Goal: Task Accomplishment & Management: Use online tool/utility

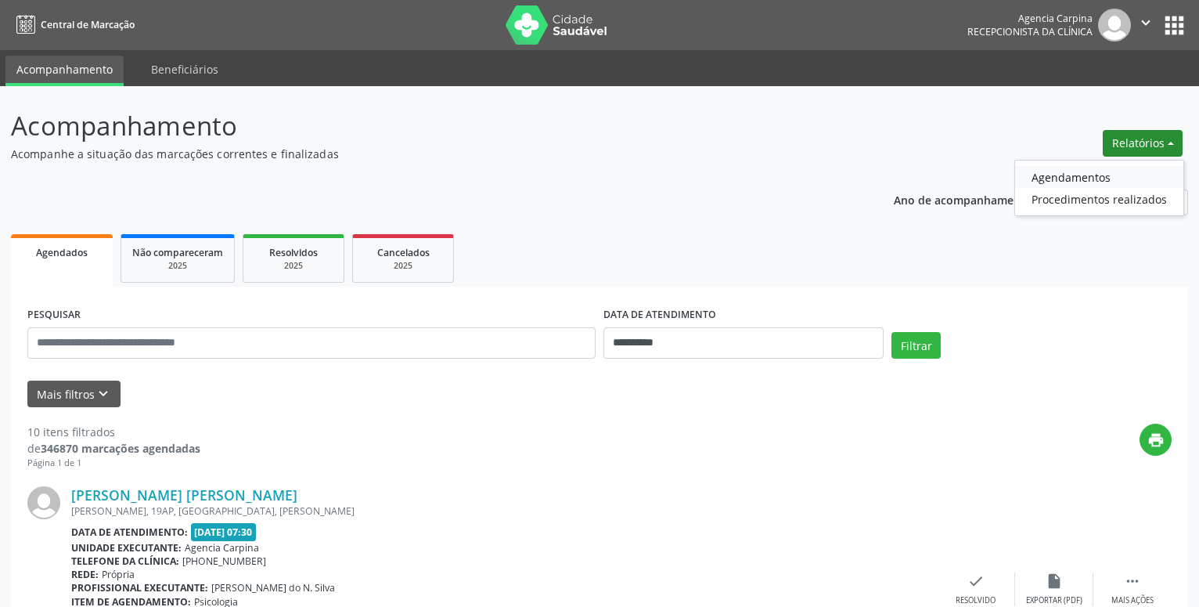
click at [1100, 175] on link "Agendamentos" at bounding box center [1099, 177] width 168 height 22
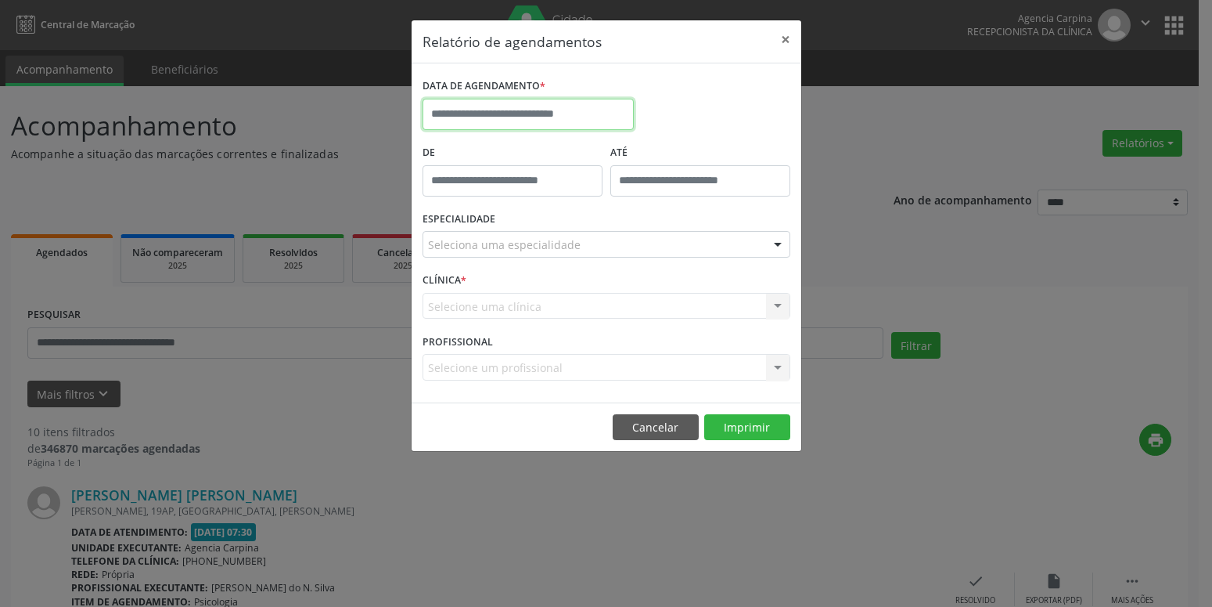
click at [580, 102] on input "text" at bounding box center [528, 114] width 211 height 31
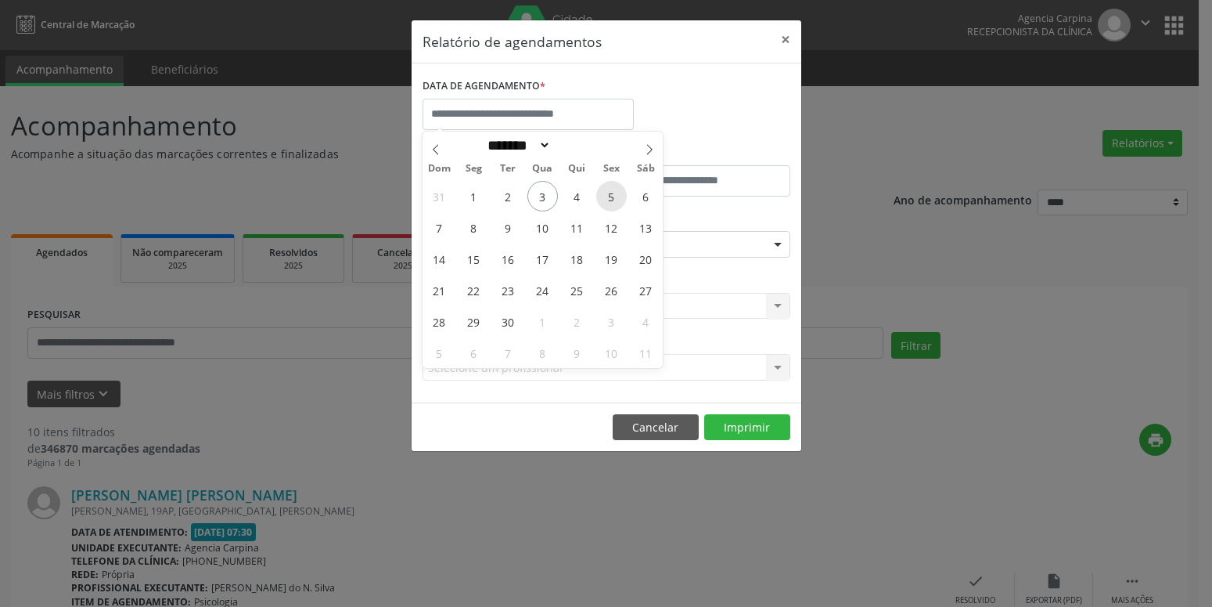
click at [616, 193] on span "5" at bounding box center [611, 196] width 31 height 31
type input "**********"
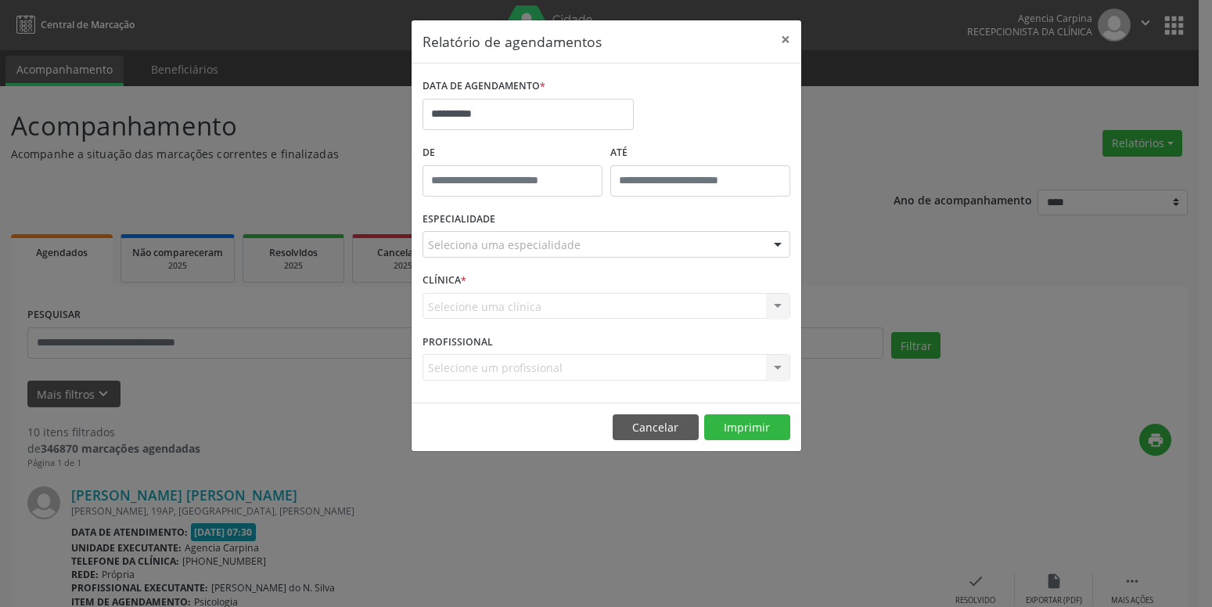
click at [767, 243] on div at bounding box center [777, 245] width 23 height 27
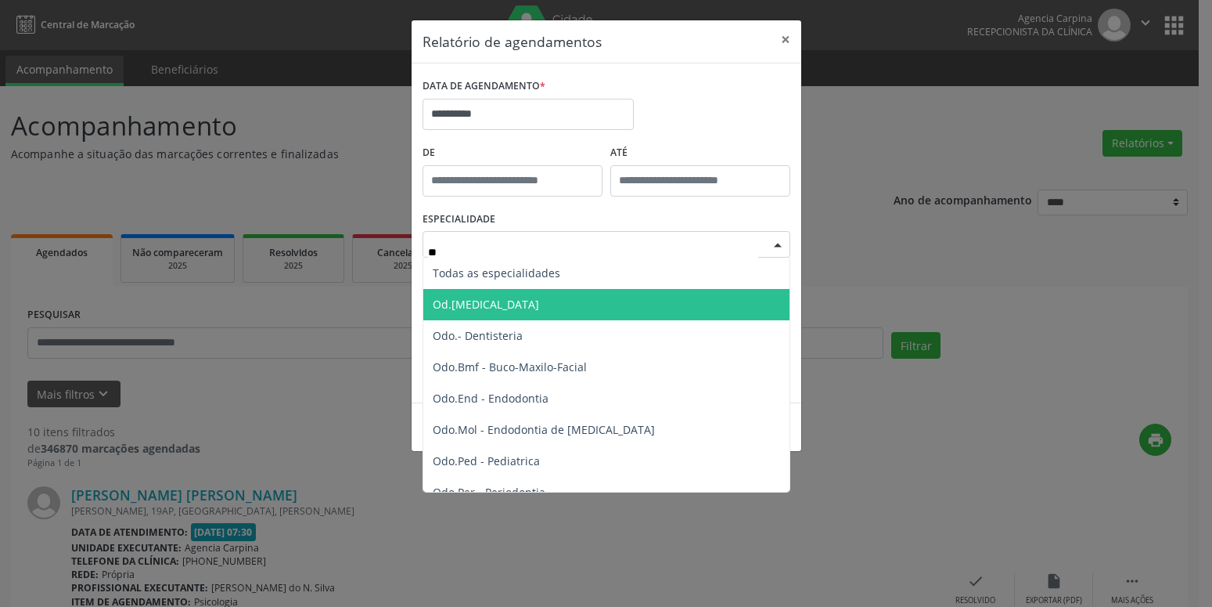
click at [753, 301] on span "Od.[MEDICAL_DATA]" at bounding box center [607, 304] width 369 height 31
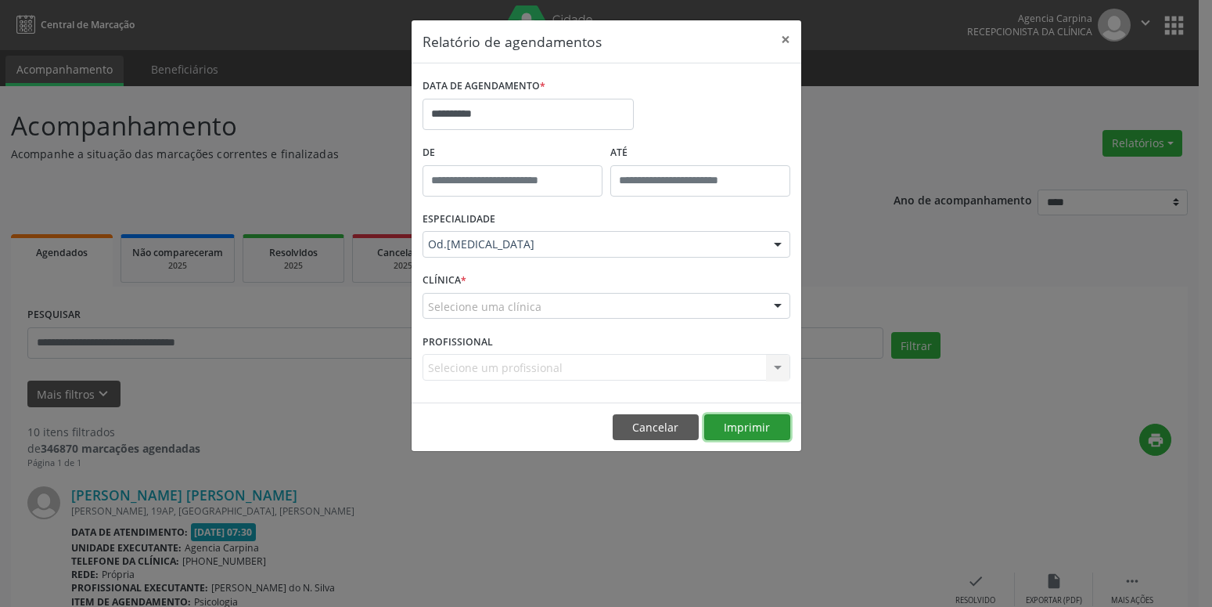
click at [762, 428] on button "Imprimir" at bounding box center [747, 427] width 86 height 27
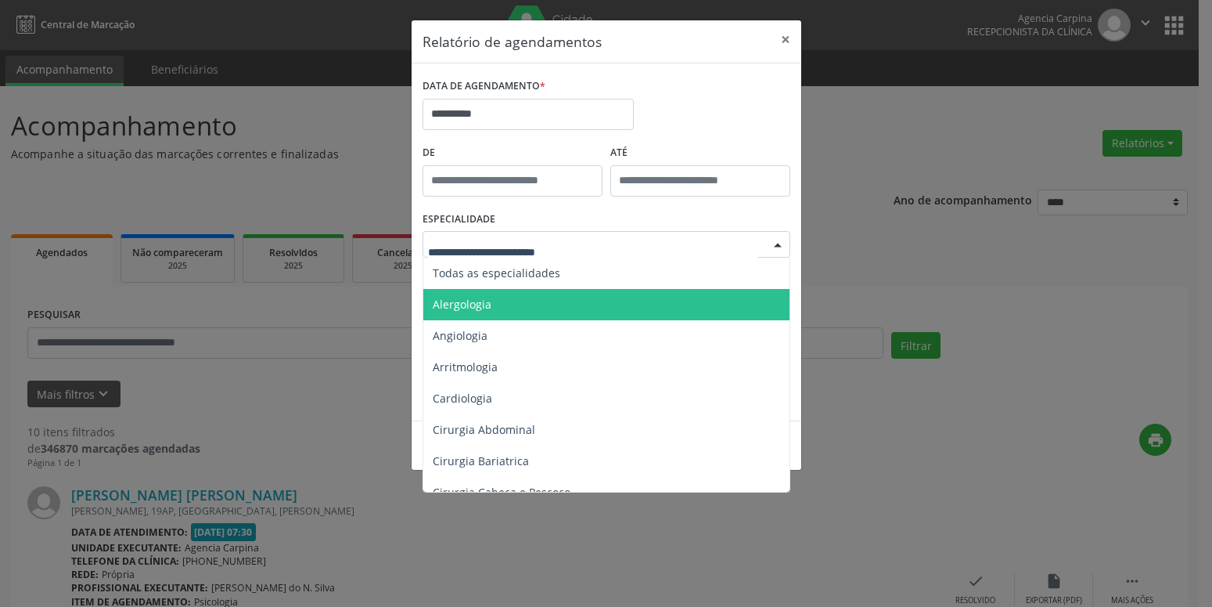
click at [776, 236] on div at bounding box center [777, 245] width 23 height 27
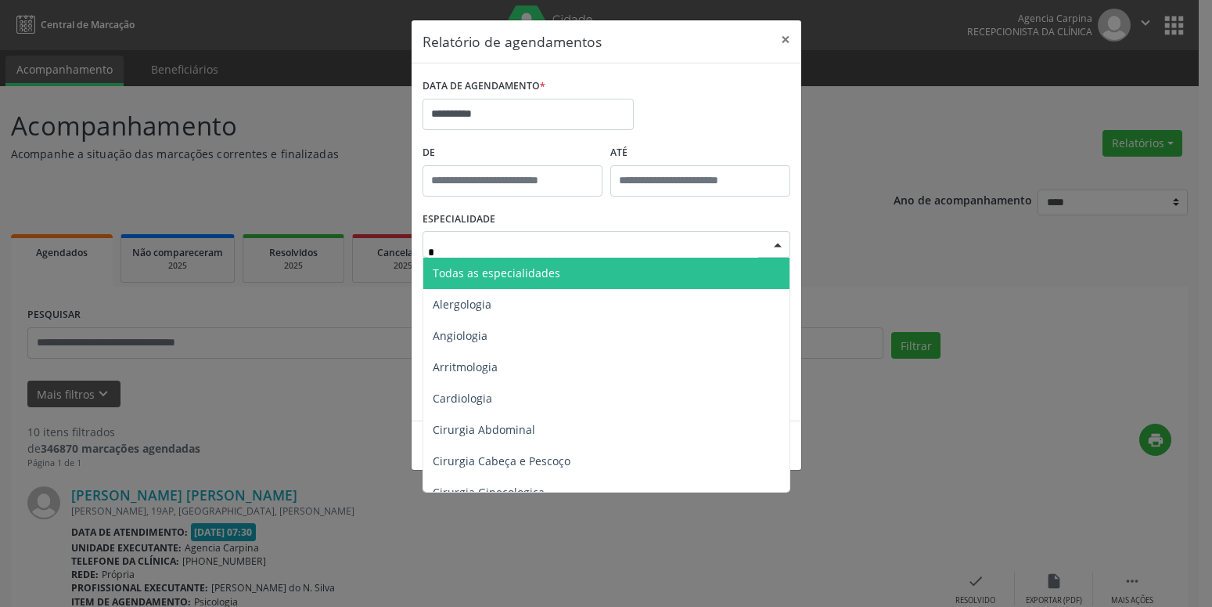
type input "**"
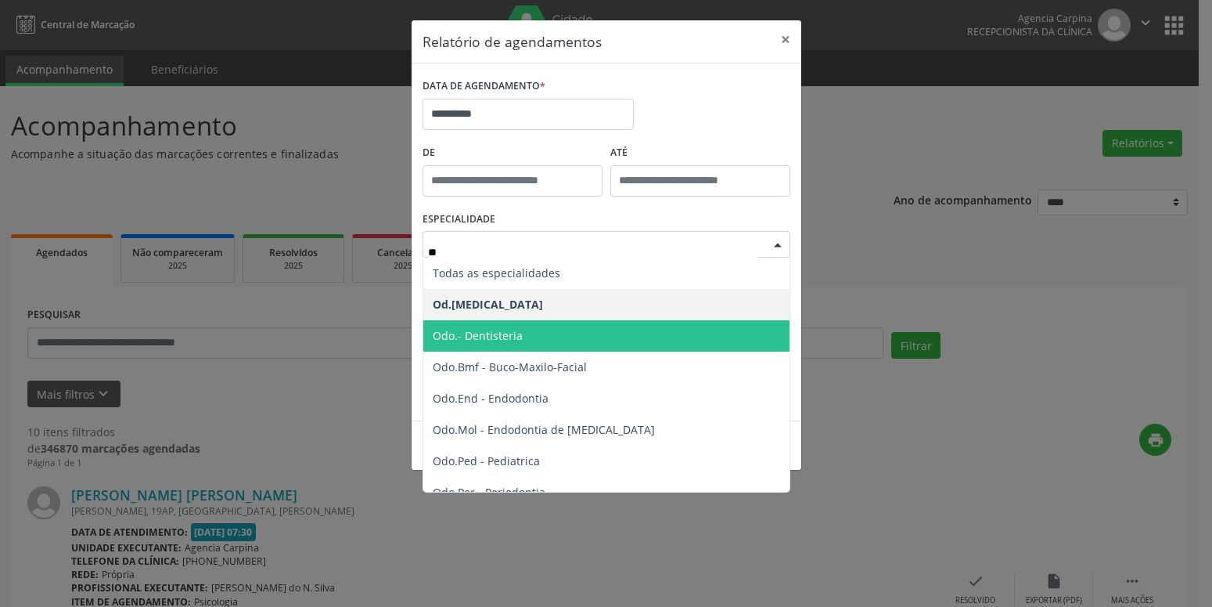
click at [682, 343] on span "Odo.- Dentisteria" at bounding box center [607, 335] width 369 height 31
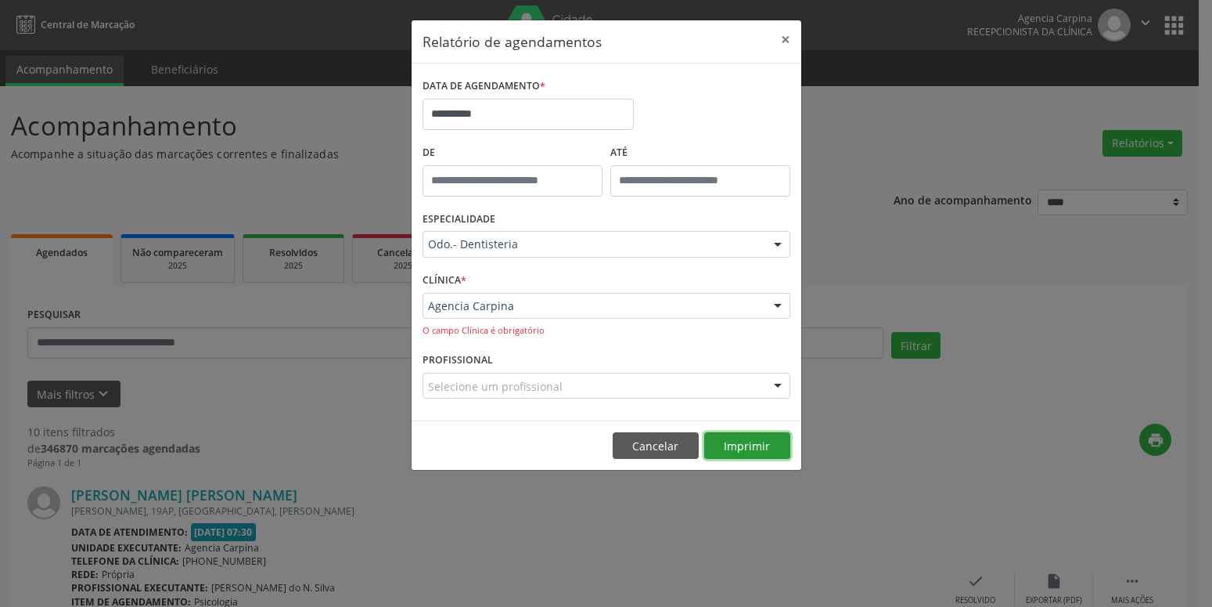
click at [766, 449] on button "Imprimir" at bounding box center [747, 445] width 86 height 27
